Goal: Browse casually: Explore the website without a specific task or goal

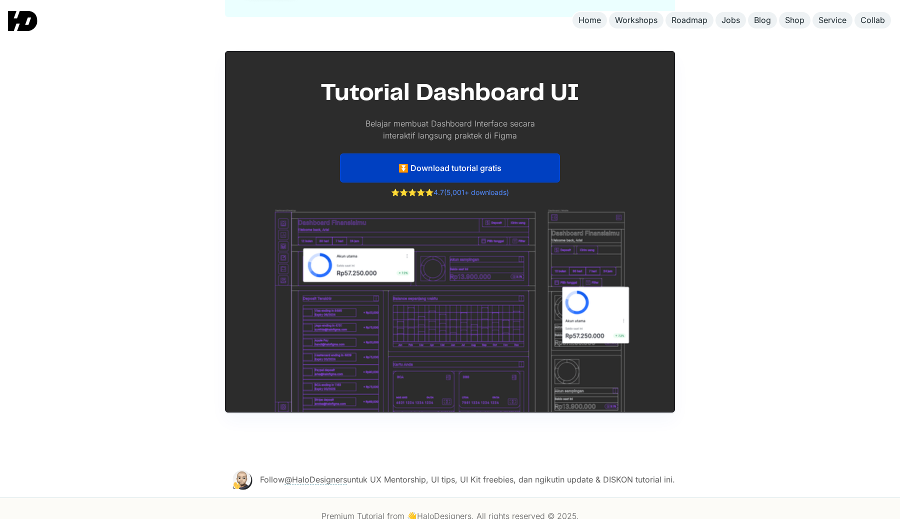
scroll to position [4905, 0]
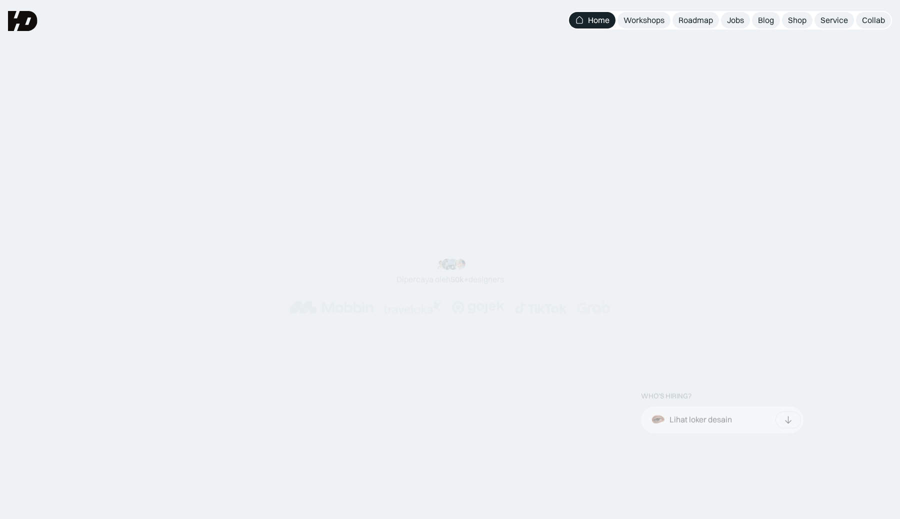
scroll to position [1506, 0]
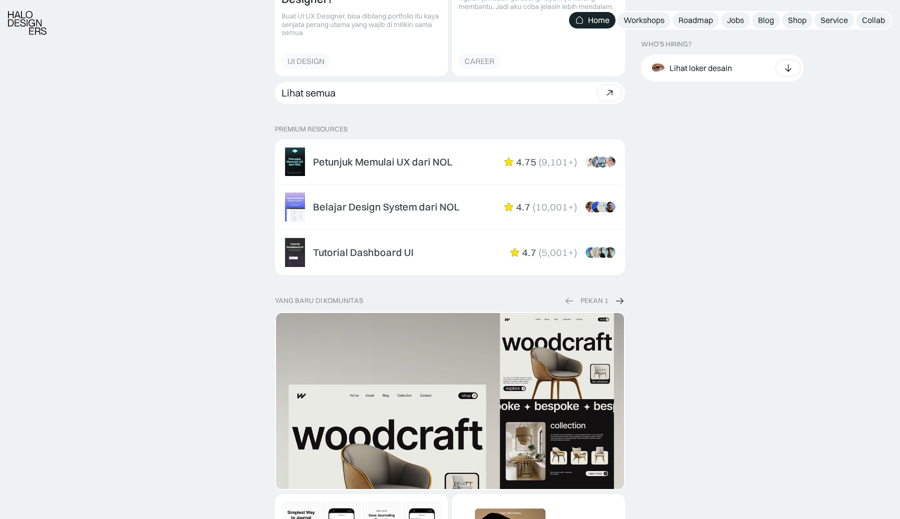
click at [617, 300] on img at bounding box center [620, 301] width 10 height 11
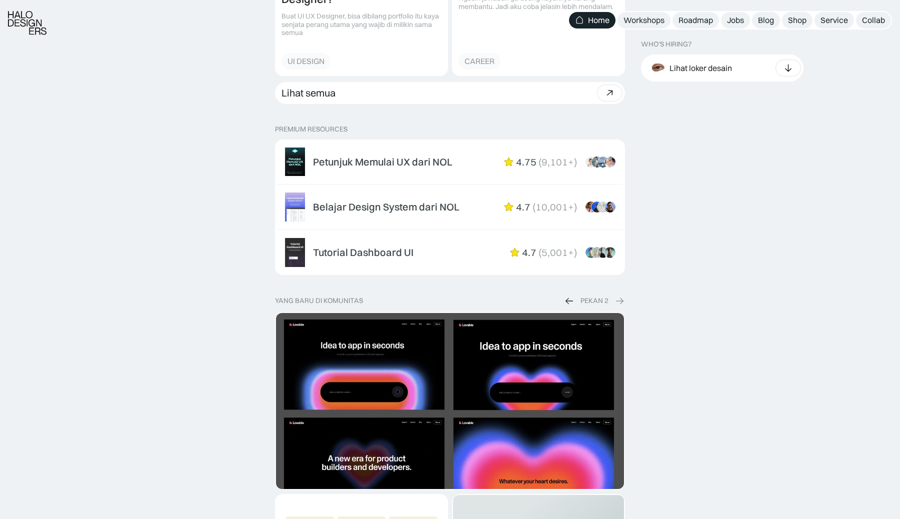
click at [554, 301] on div "yang baru di komunitas PEKAN 2" at bounding box center [450, 301] width 350 height 10
click at [561, 301] on div "yang baru di komunitas PEKAN 2" at bounding box center [450, 301] width 350 height 10
click at [565, 301] on img at bounding box center [570, 301] width 10 height 11
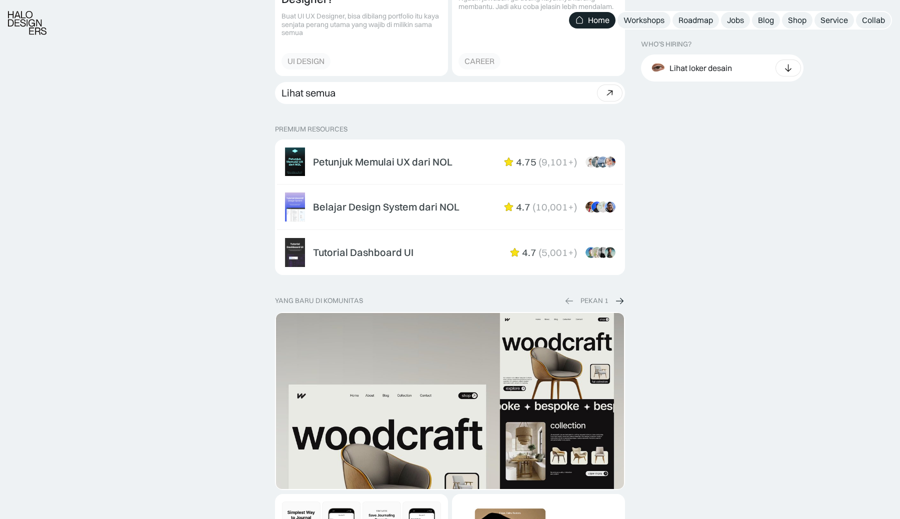
click at [565, 301] on img at bounding box center [570, 301] width 10 height 11
click at [616, 298] on img at bounding box center [620, 301] width 10 height 11
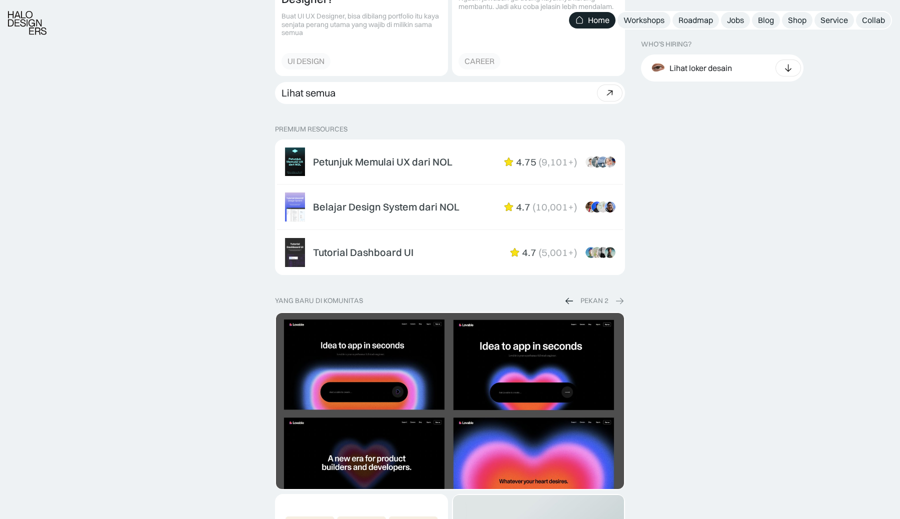
click at [616, 298] on img at bounding box center [620, 301] width 10 height 11
click at [574, 300] on img at bounding box center [570, 301] width 10 height 11
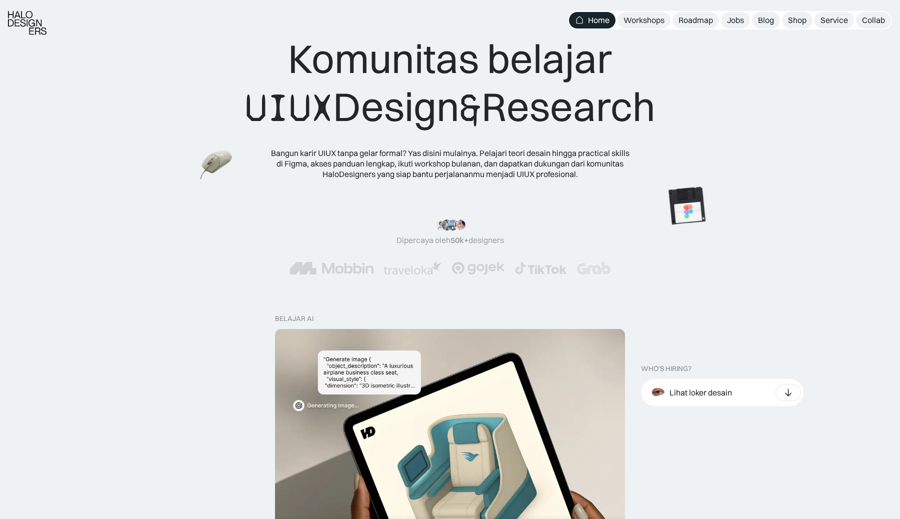
scroll to position [17, 0]
